Goal: Navigation & Orientation: Find specific page/section

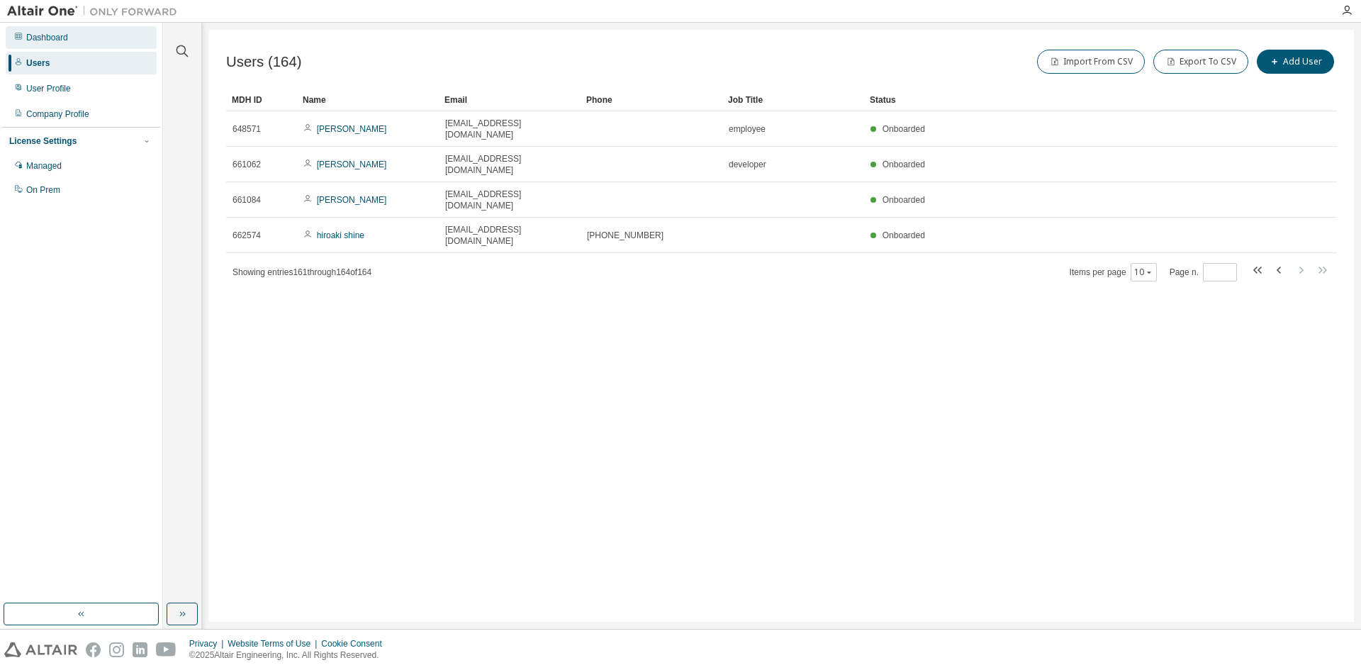
click at [61, 43] on div "Dashboard" at bounding box center [81, 37] width 151 height 23
